Goal: Information Seeking & Learning: Compare options

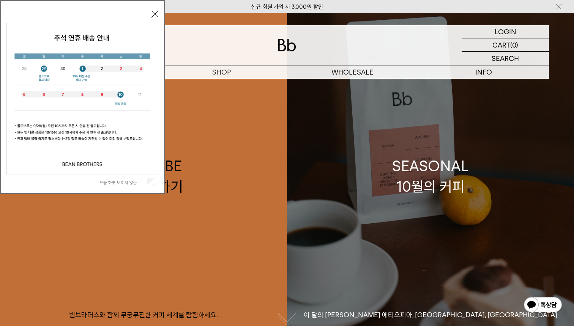
click at [405, 172] on div "SEASONAL 10월의 커피" at bounding box center [430, 176] width 77 height 40
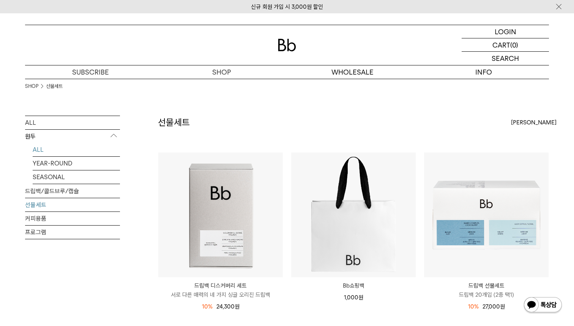
click at [39, 148] on link "ALL" at bounding box center [76, 149] width 87 height 13
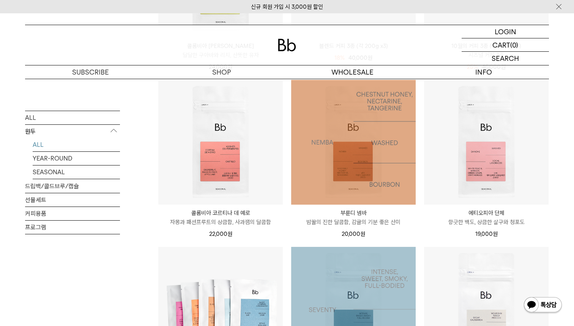
scroll to position [185, 0]
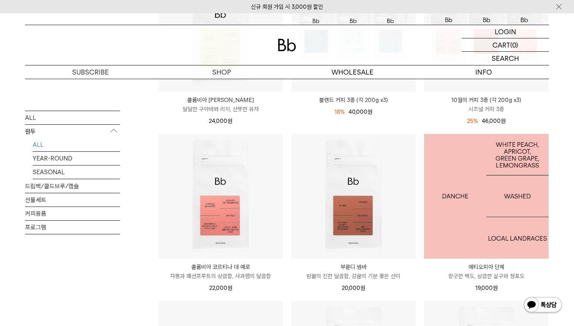
click at [468, 206] on img at bounding box center [486, 196] width 125 height 125
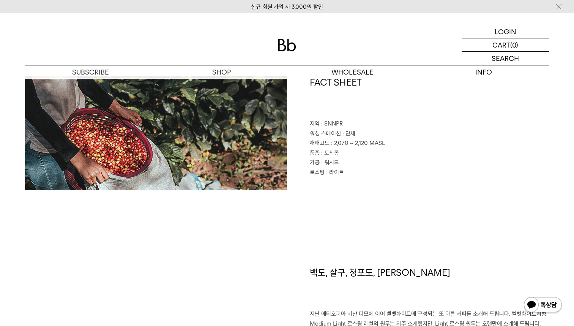
scroll to position [356, 0]
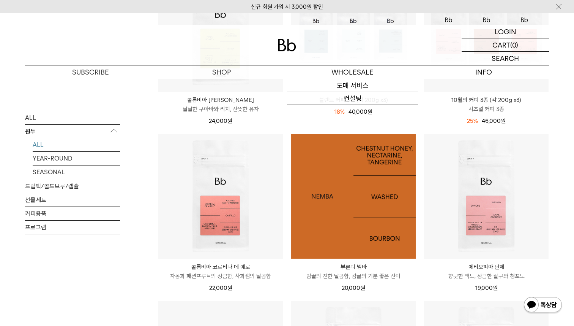
click at [348, 219] on img at bounding box center [353, 196] width 125 height 125
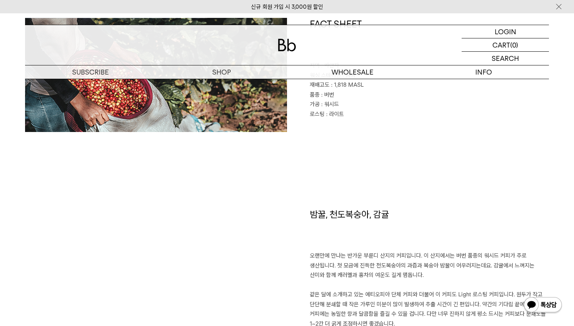
scroll to position [237, 0]
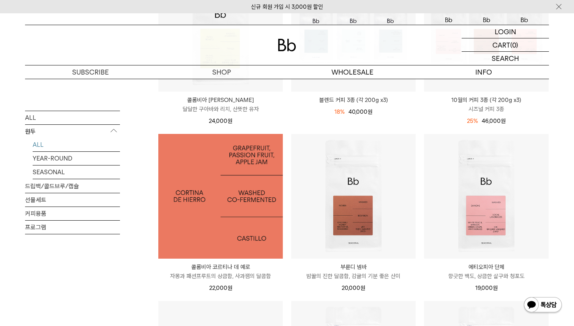
click at [214, 228] on img at bounding box center [220, 196] width 125 height 125
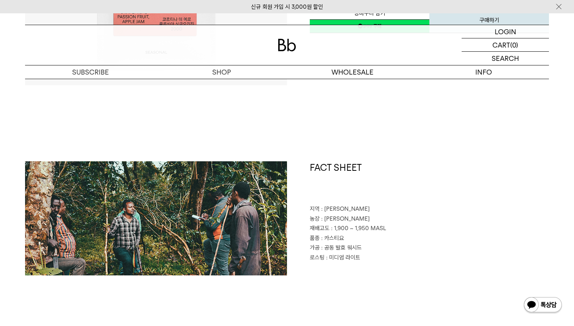
scroll to position [275, 0]
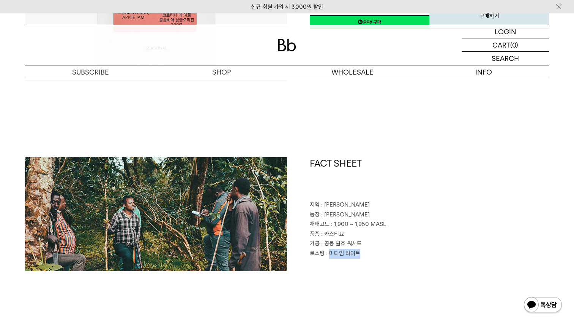
drag, startPoint x: 330, startPoint y: 255, endPoint x: 368, endPoint y: 251, distance: 38.9
click at [368, 251] on p "로스팅 : 미디엄 라이트" at bounding box center [429, 253] width 239 height 10
copy span "미디엄 라이트"
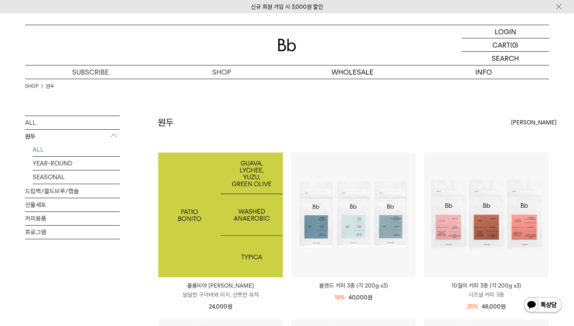
click at [233, 207] on img at bounding box center [220, 214] width 125 height 125
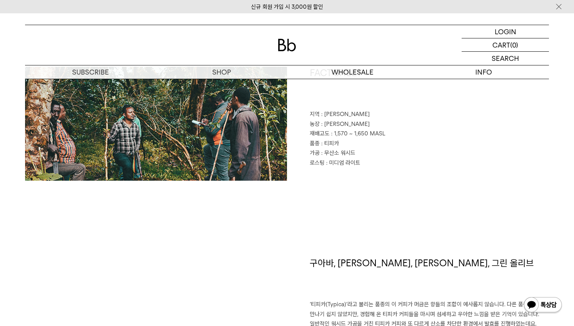
scroll to position [366, 0]
click at [475, 210] on div "FACT SHEET 지역 : [GEOGRAPHIC_DATA] 농장 : [PERSON_NAME] 재배고도 : 1,570 ~ 1,650 MASL …" at bounding box center [287, 161] width 524 height 190
